Goal: Check status: Check status

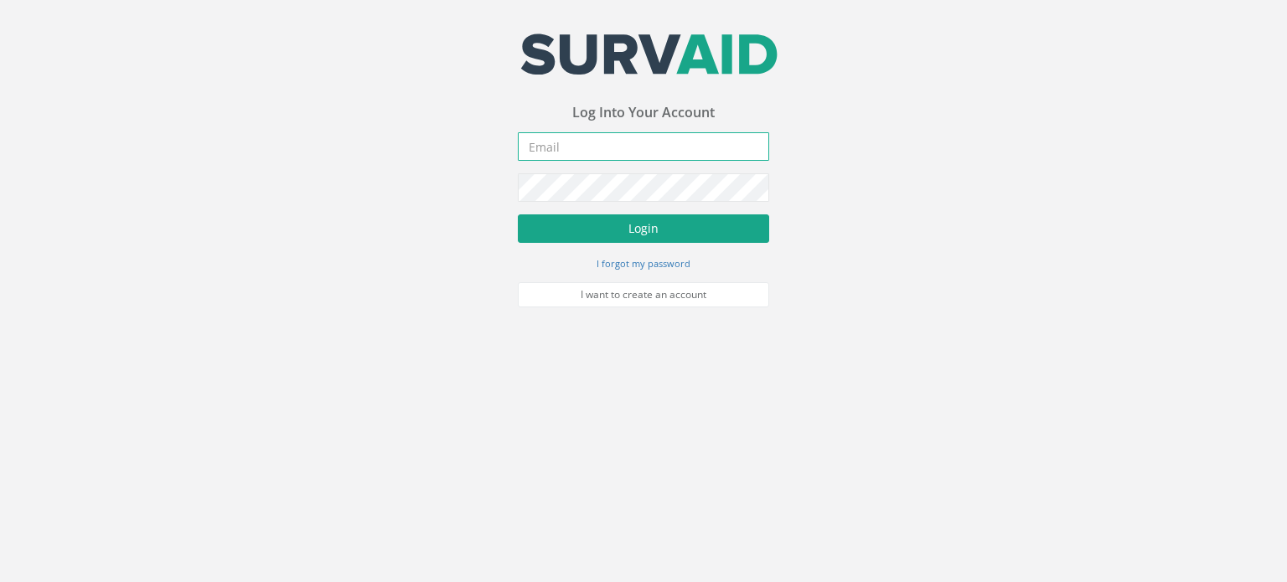
type input "[PERSON_NAME][EMAIL_ADDRESS][PERSON_NAME][DOMAIN_NAME]"
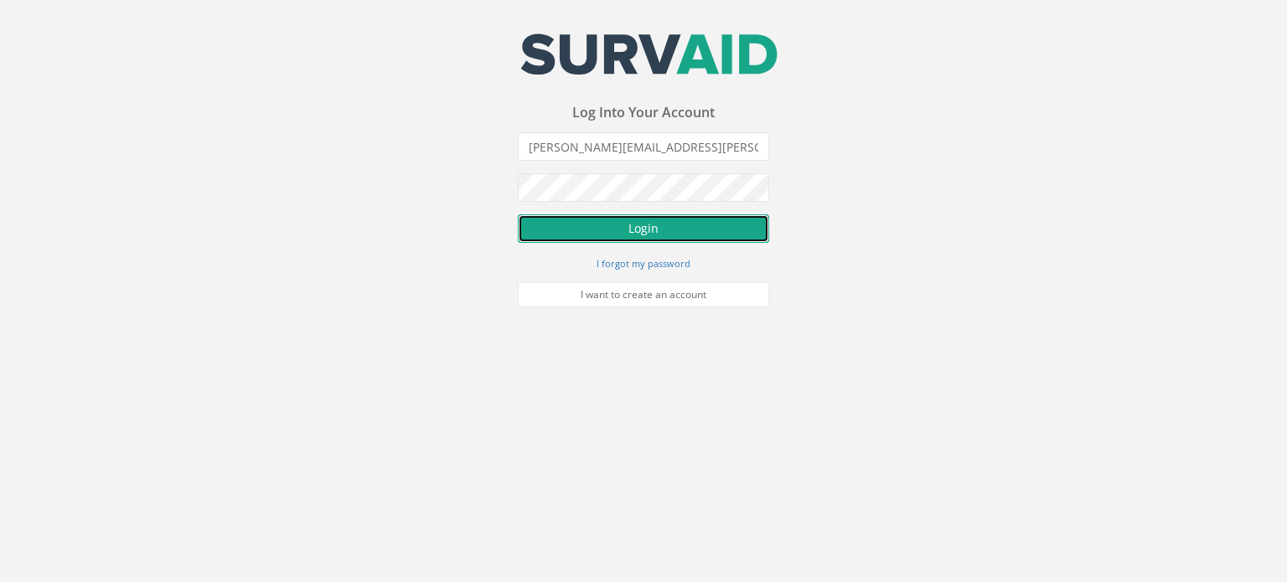
click at [641, 221] on button "Login" at bounding box center [643, 229] width 251 height 28
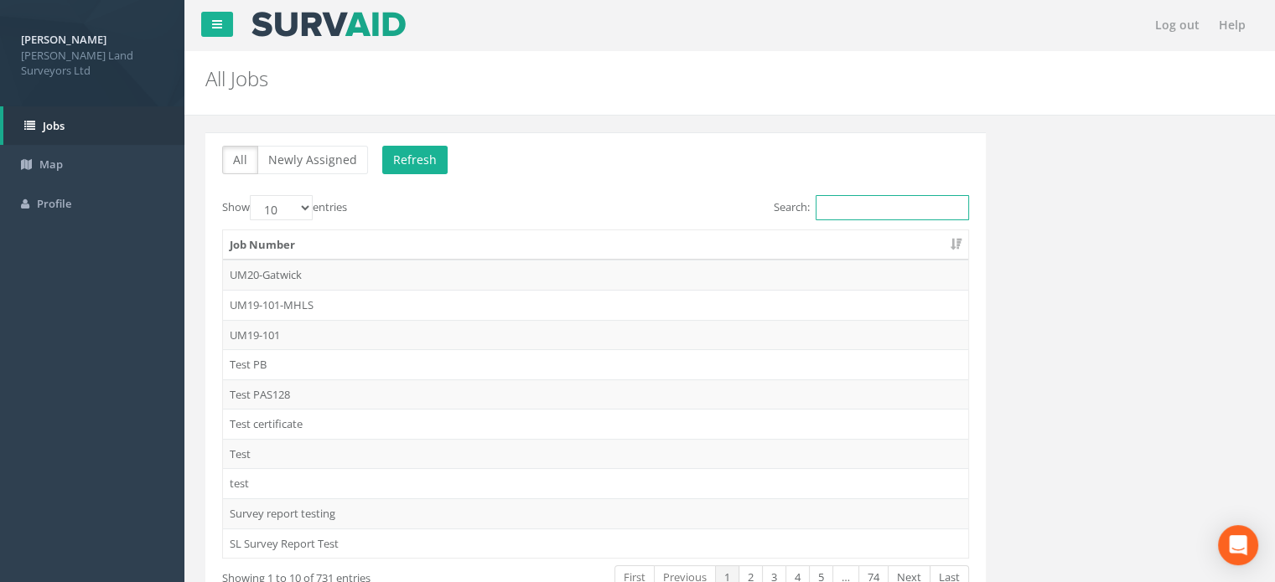
click at [878, 201] on input "Search:" at bounding box center [891, 207] width 153 height 25
click at [851, 201] on input "Search:" at bounding box center [891, 207] width 153 height 25
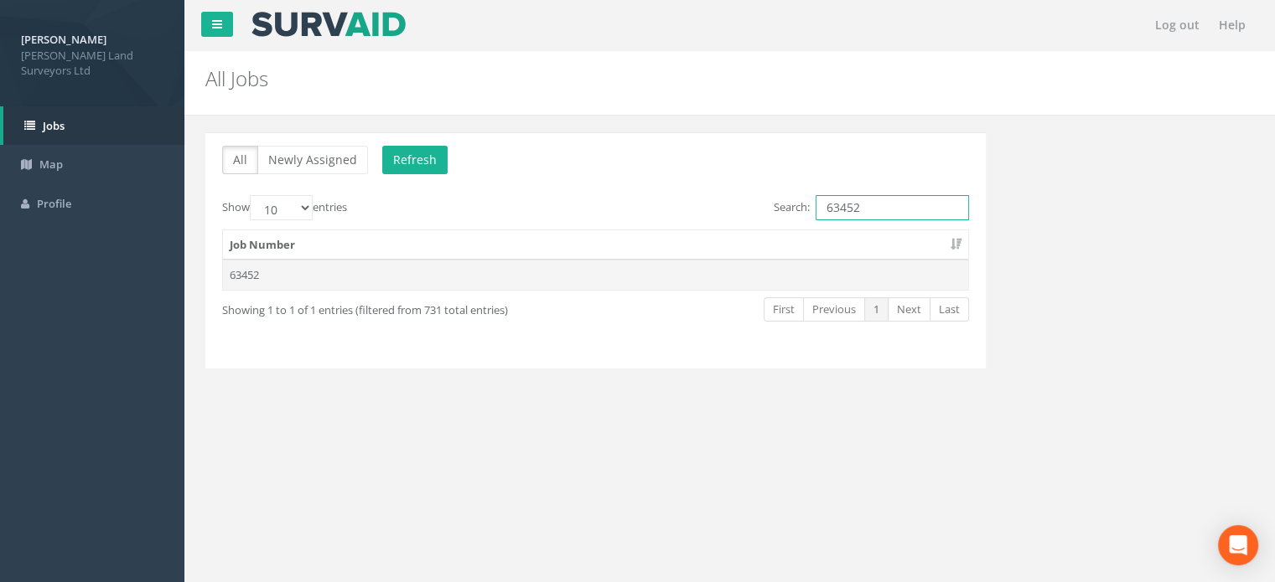
type input "63452"
click at [260, 277] on td "63452" at bounding box center [595, 275] width 745 height 30
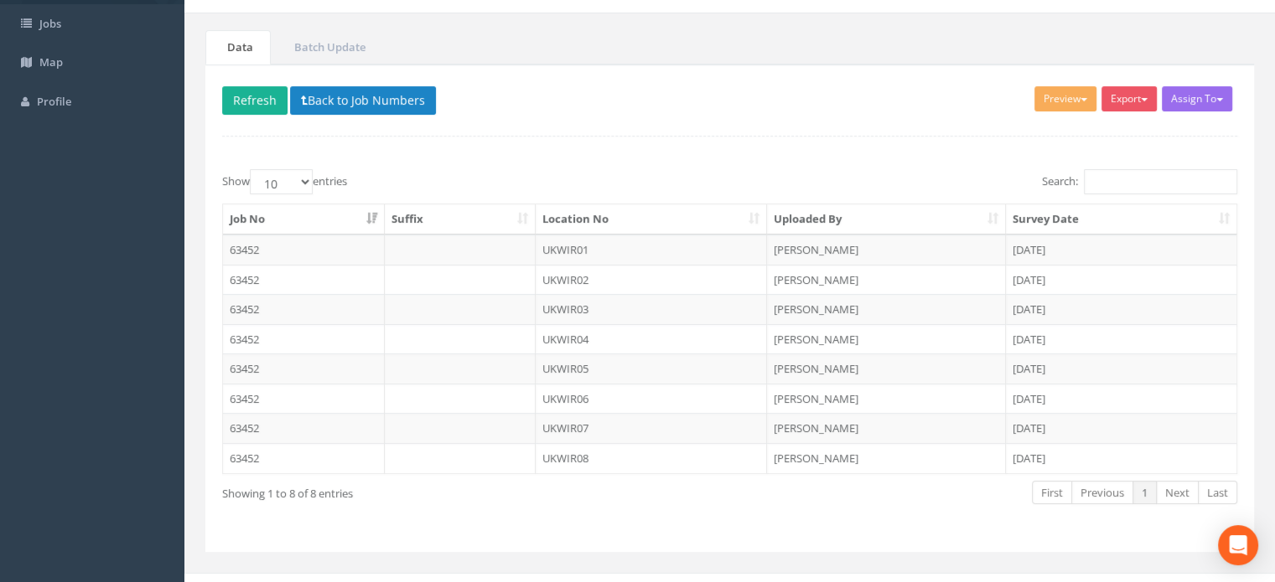
scroll to position [117, 0]
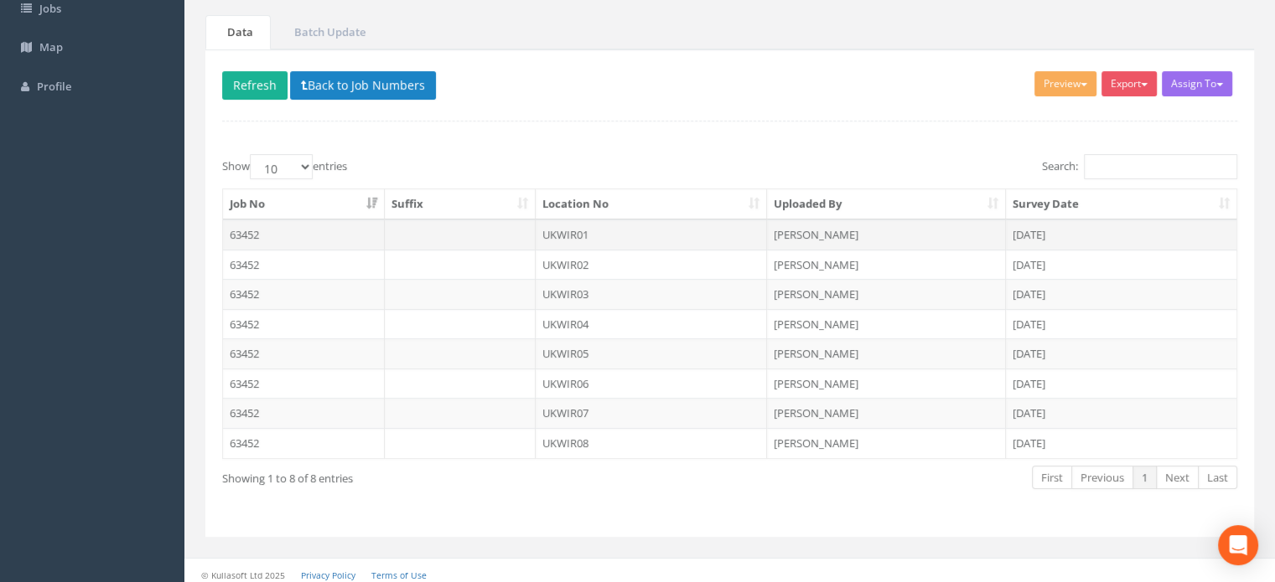
click at [561, 228] on td "UKWIR01" at bounding box center [651, 235] width 232 height 30
